Goal: Check status

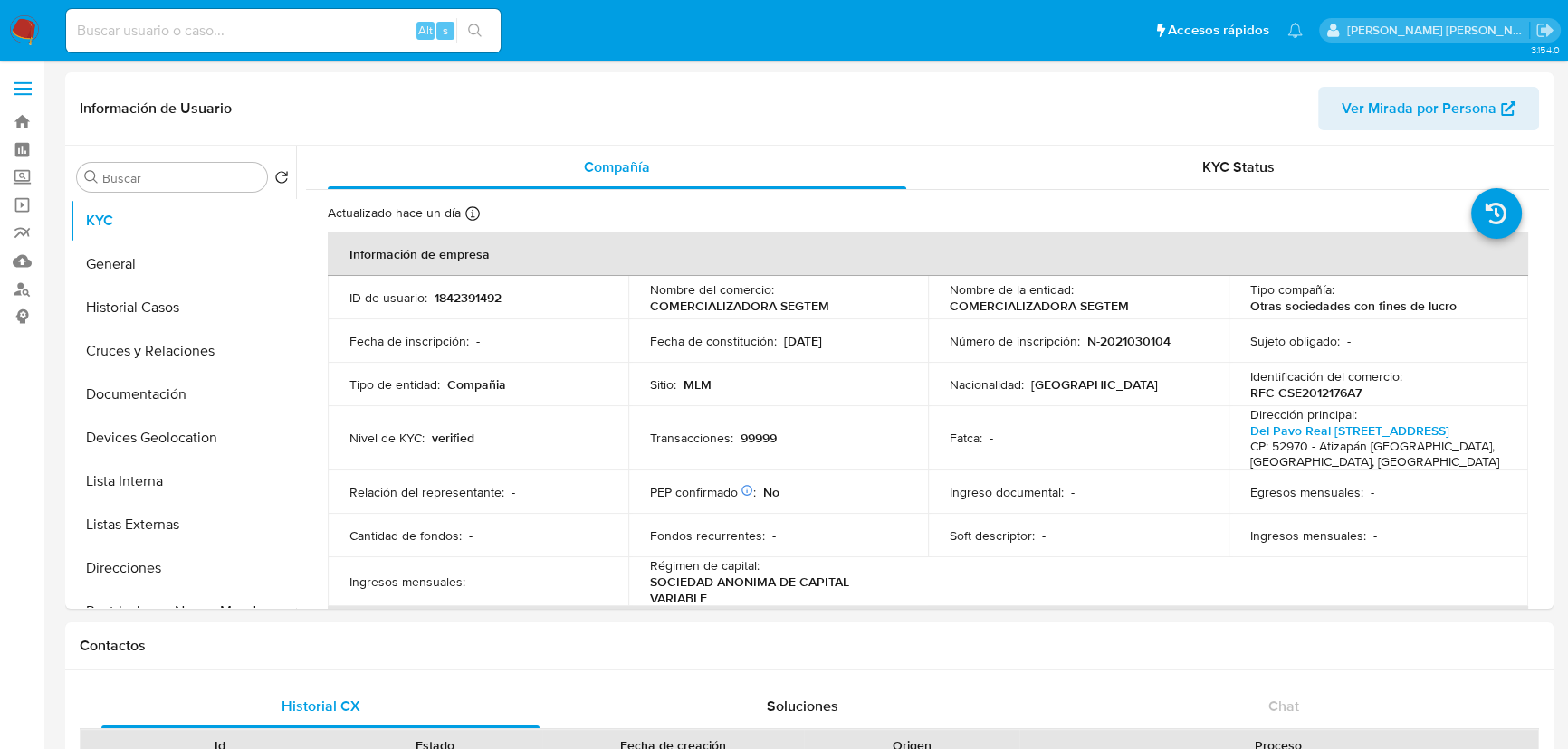
select select "10"
click at [315, 22] on input at bounding box center [282, 30] width 435 height 24
paste input "1ibMzgQwXugDv34lq1TohV1l"
type input "1ibMzgQwXugDv34lq1TohV1l"
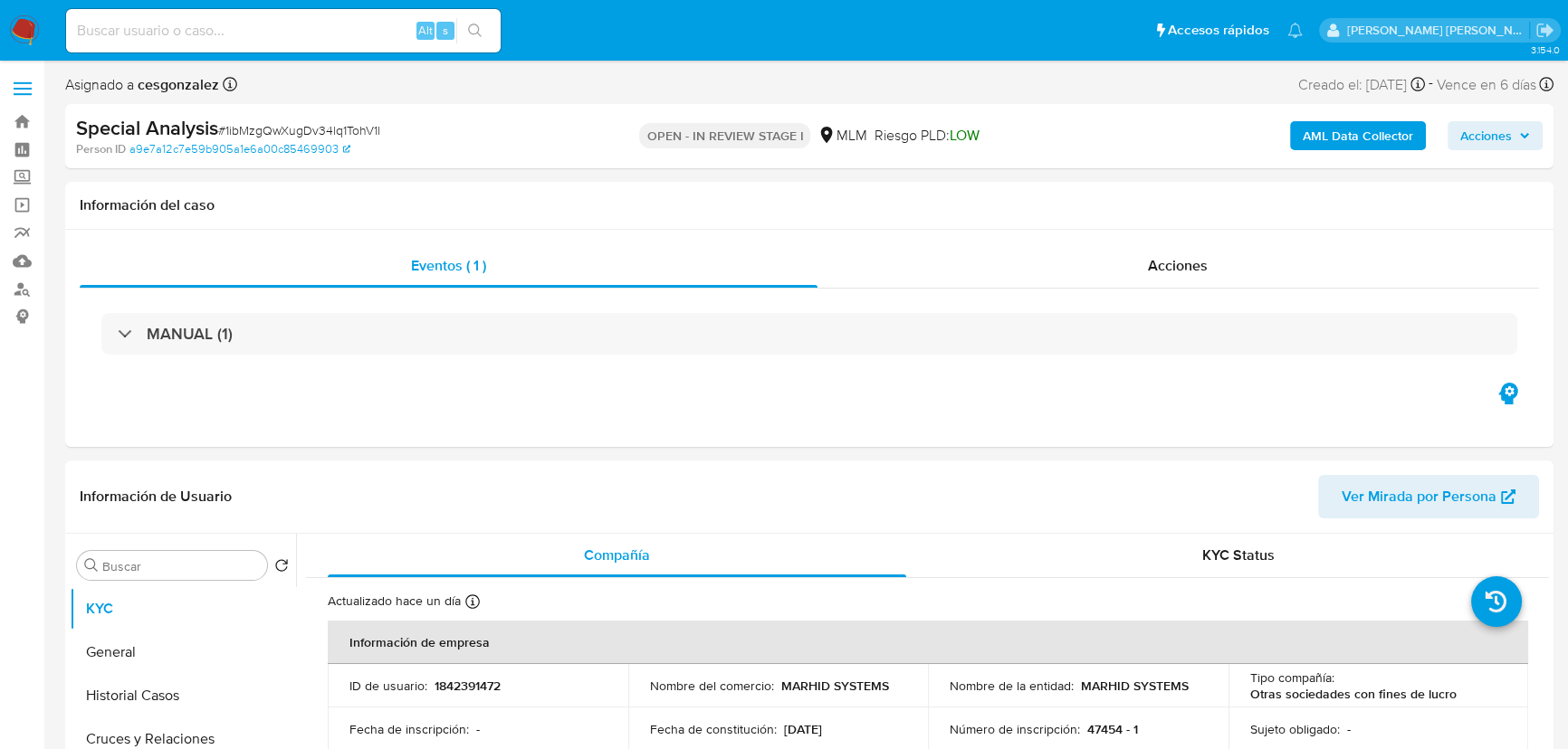
select select "10"
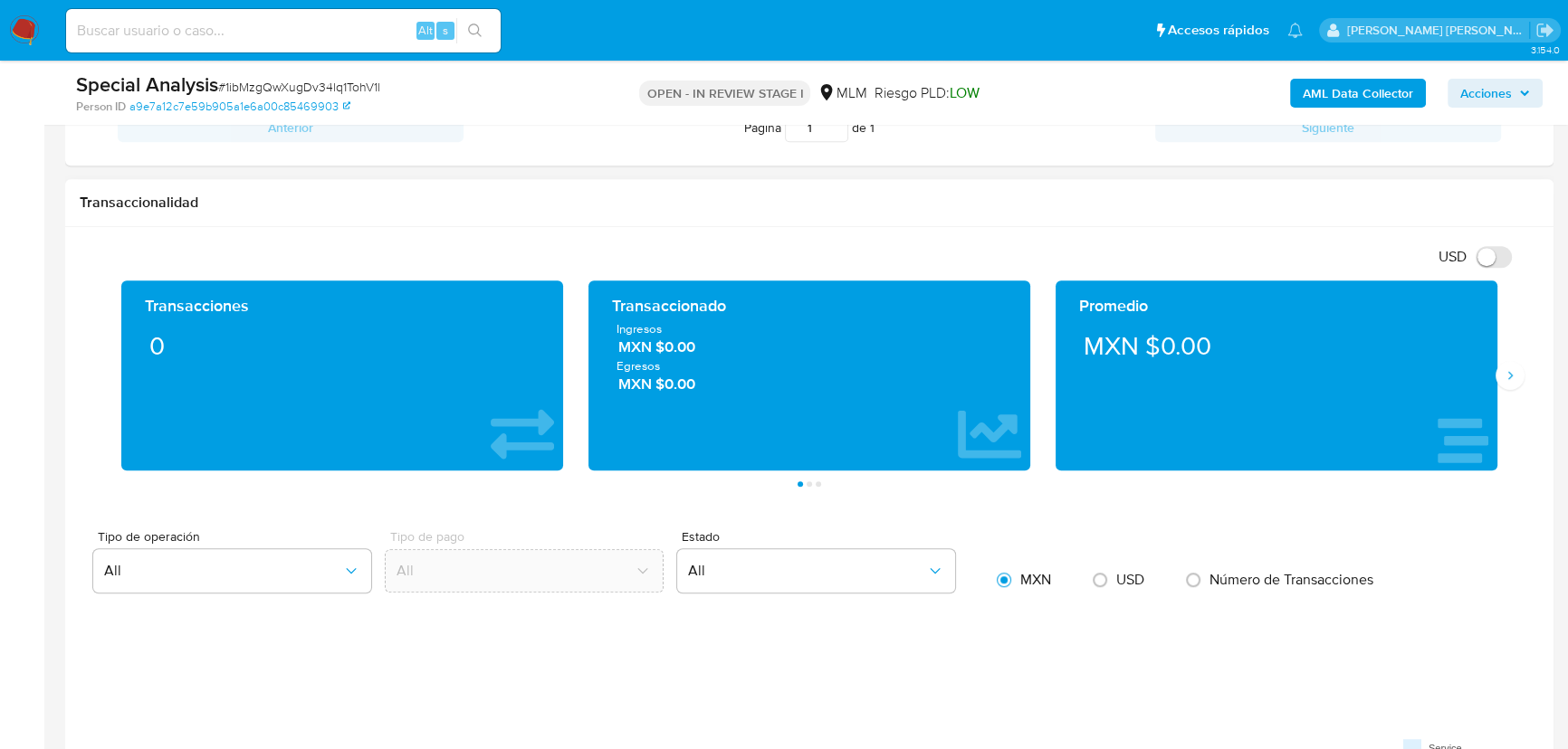
scroll to position [1151, 0]
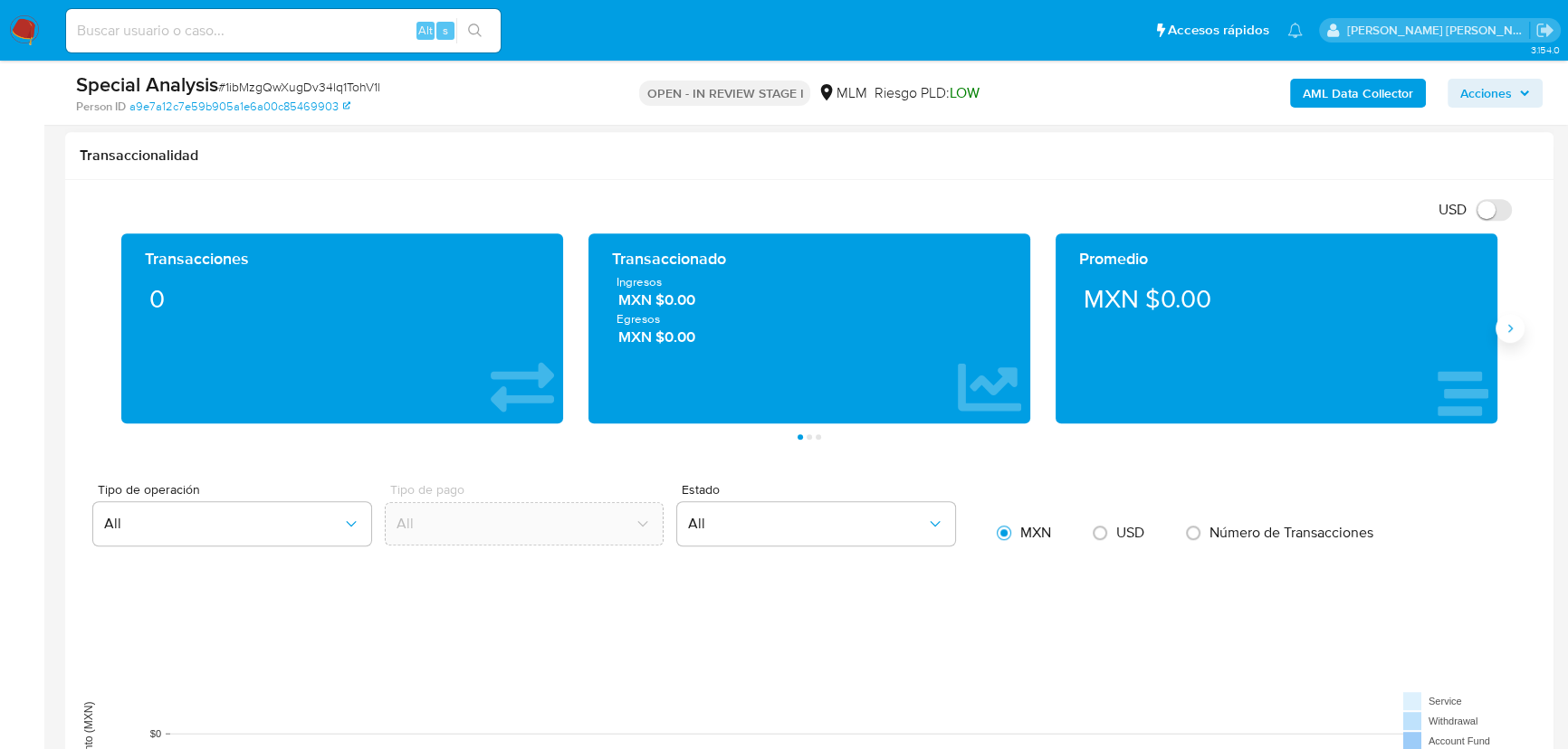
click at [1515, 337] on button "Siguiente" at bounding box center [1509, 328] width 29 height 29
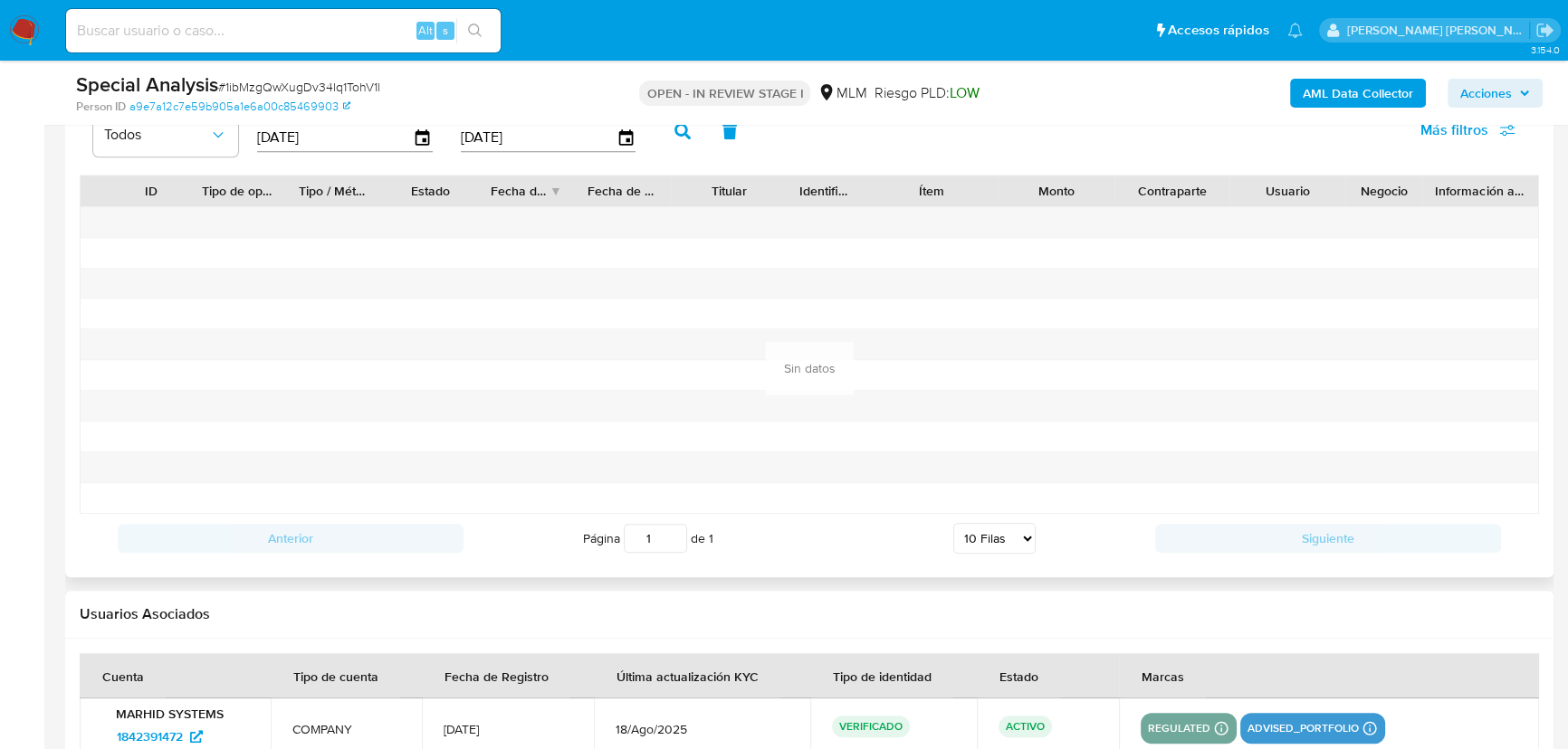
scroll to position [2302, 0]
